Goal: Task Accomplishment & Management: Manage account settings

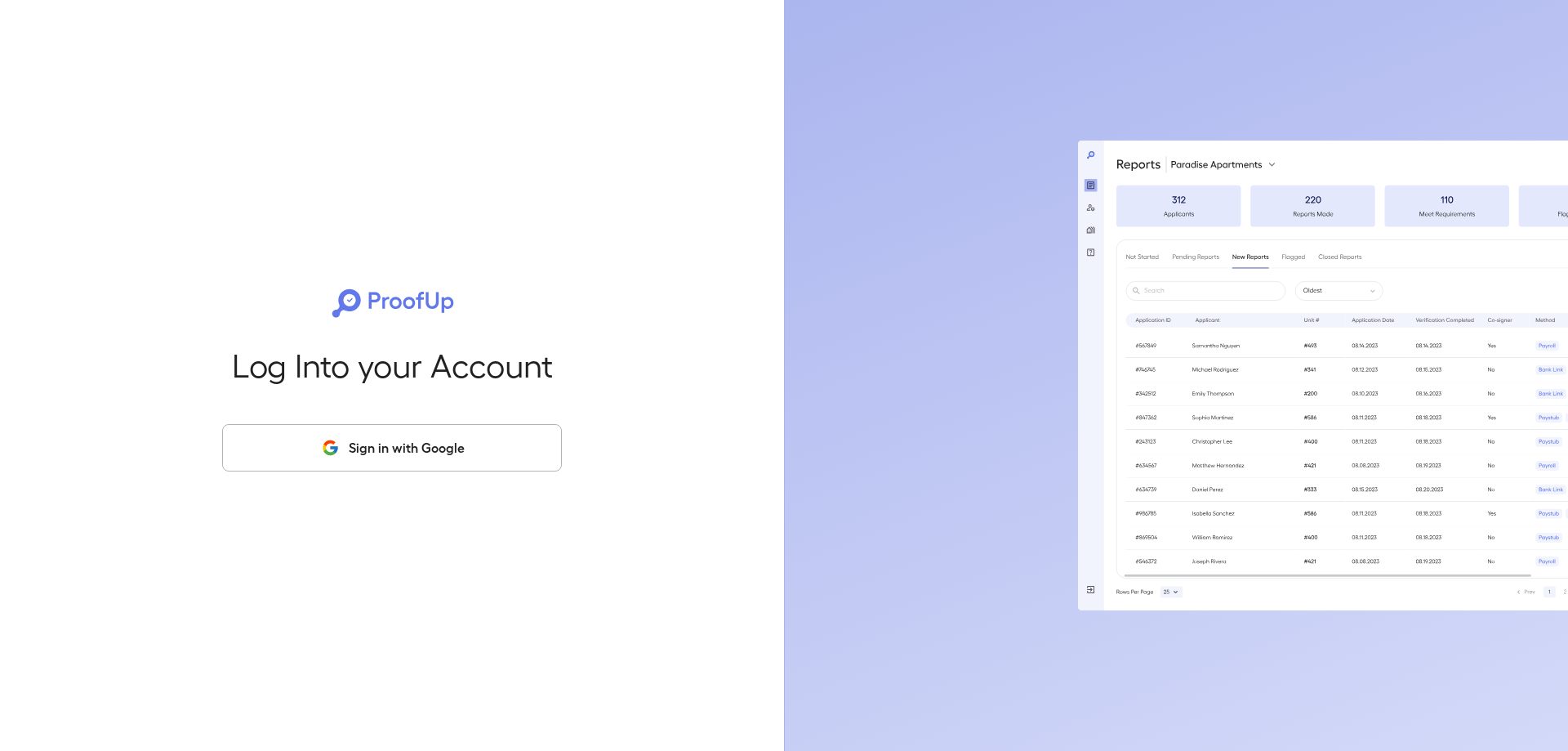
click at [431, 428] on button "Sign in with Google" at bounding box center [392, 447] width 340 height 47
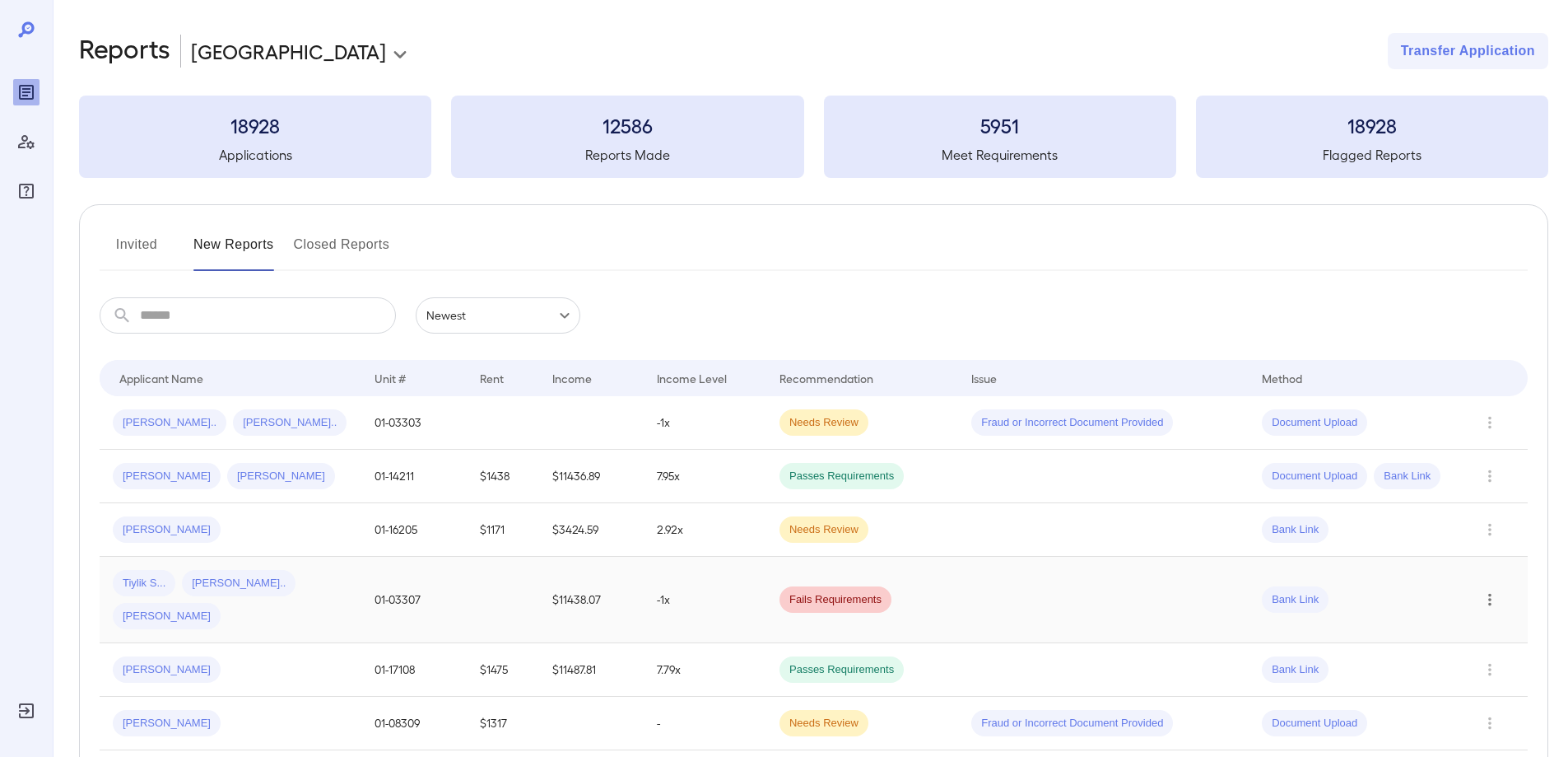
click at [1494, 589] on icon "Row Actions" at bounding box center [1489, 599] width 18 height 20
drag, startPoint x: 141, startPoint y: 586, endPoint x: 163, endPoint y: 582, distance: 22.4
click at [141, 585] on div at bounding box center [784, 378] width 1568 height 757
click at [1150, 594] on td at bounding box center [1103, 600] width 291 height 86
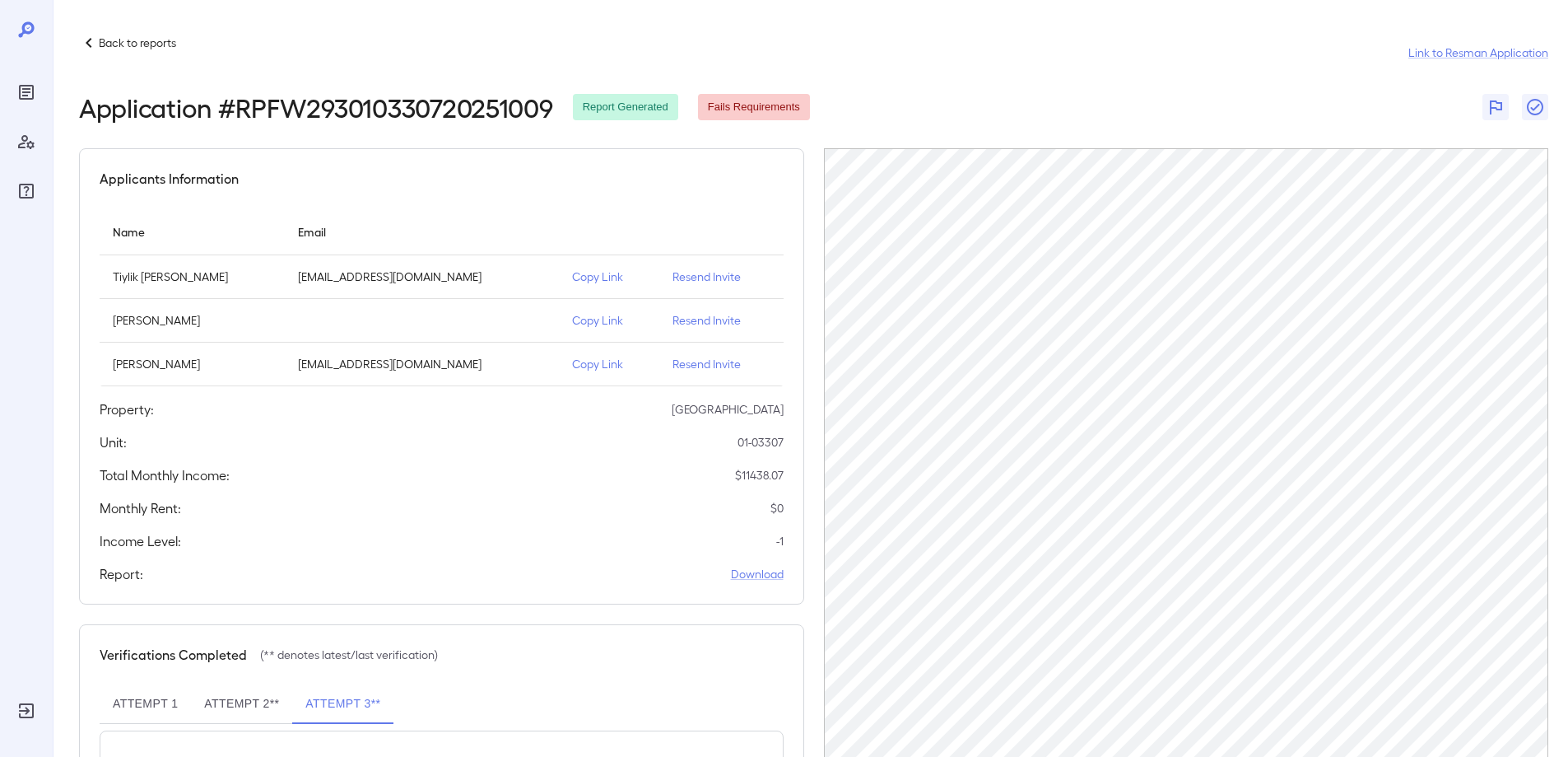
click at [707, 275] on p "Resend Invite" at bounding box center [721, 276] width 98 height 16
click at [693, 319] on p "Resend Invite" at bounding box center [721, 319] width 98 height 16
click at [683, 369] on p "Resend Invite" at bounding box center [721, 363] width 98 height 16
